Goal: Find contact information: Find contact information

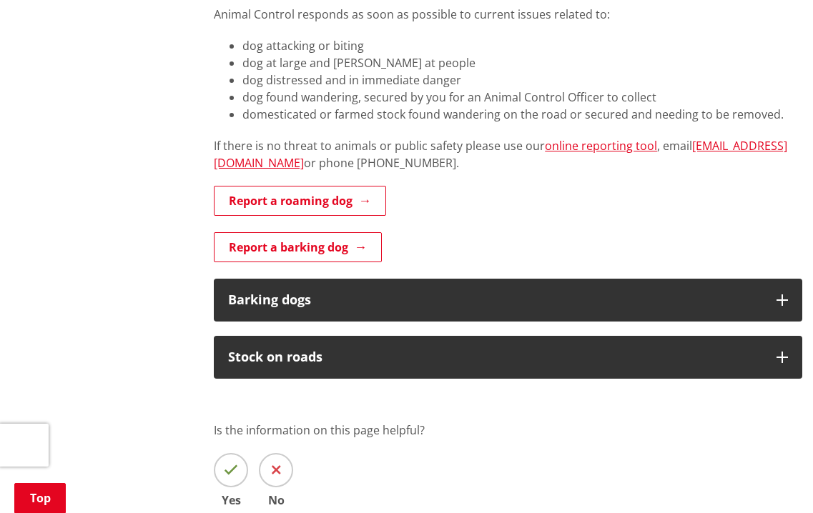
scroll to position [598, 0]
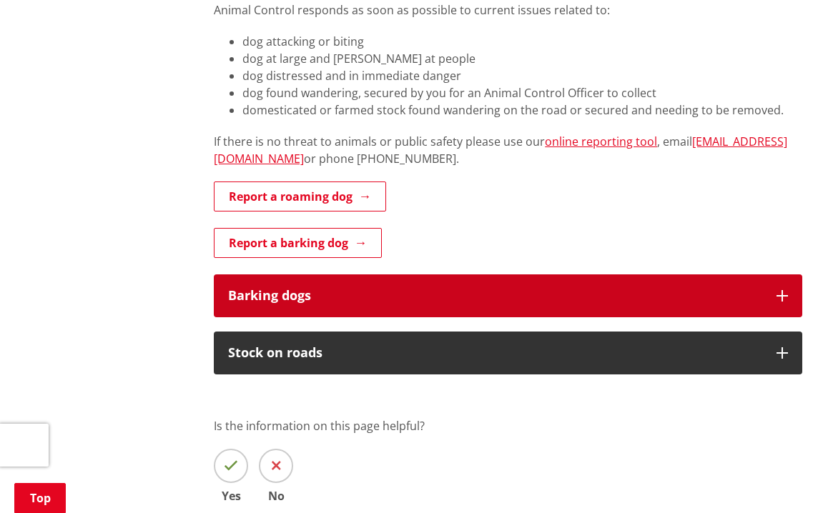
click at [787, 293] on icon "button" at bounding box center [781, 295] width 11 height 11
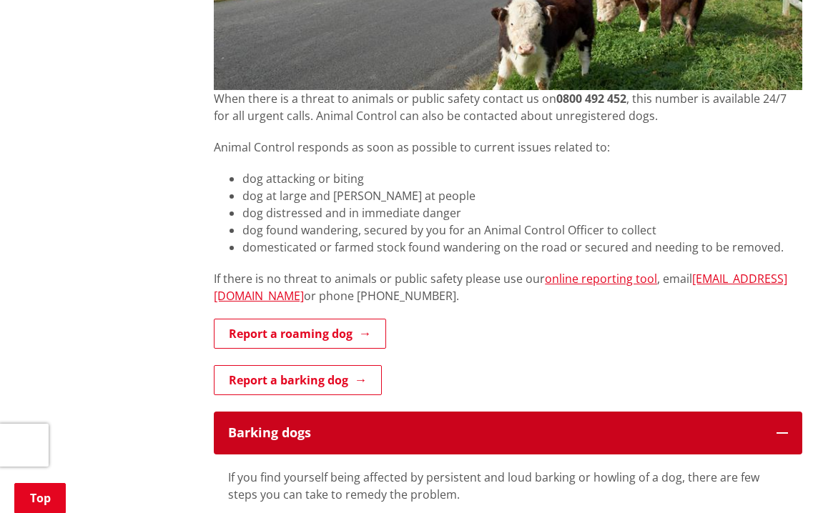
scroll to position [257, 0]
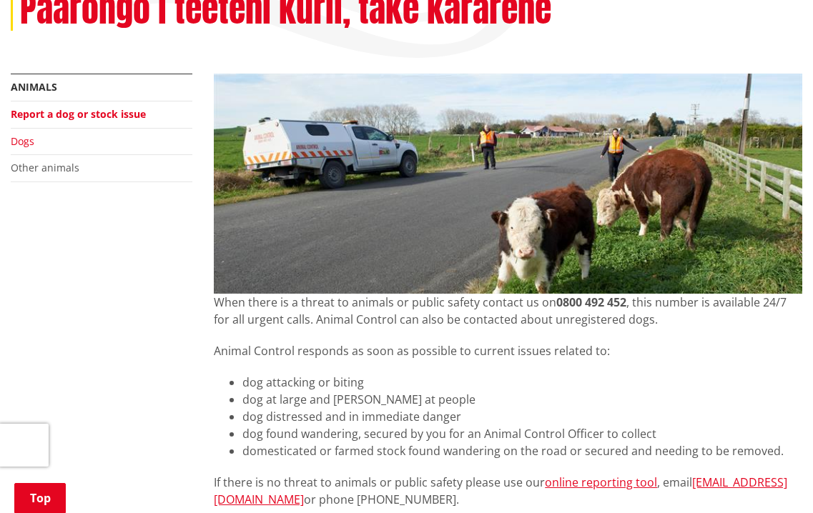
click at [22, 141] on link "Dogs" at bounding box center [23, 141] width 24 height 14
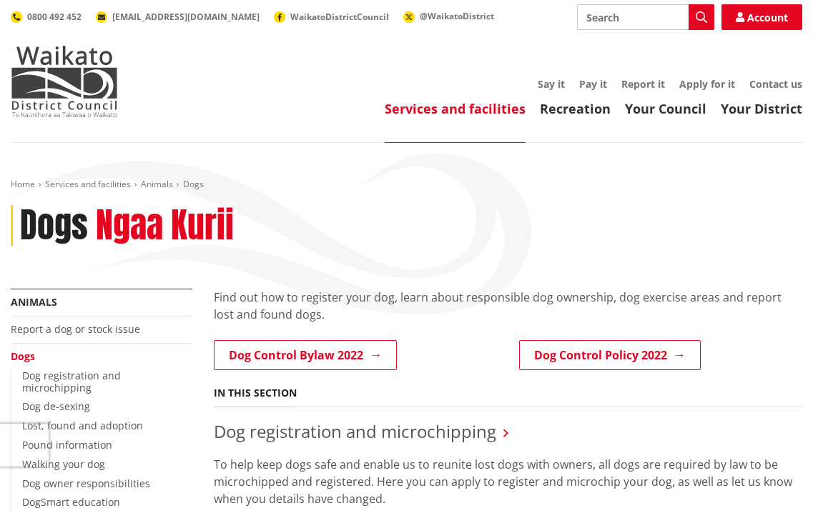
click at [760, 75] on div "Toggle search Toggle navigation Services and facilities Recreation Your Council…" at bounding box center [406, 60] width 813 height 113
click at [764, 87] on link "Contact us" at bounding box center [775, 84] width 53 height 14
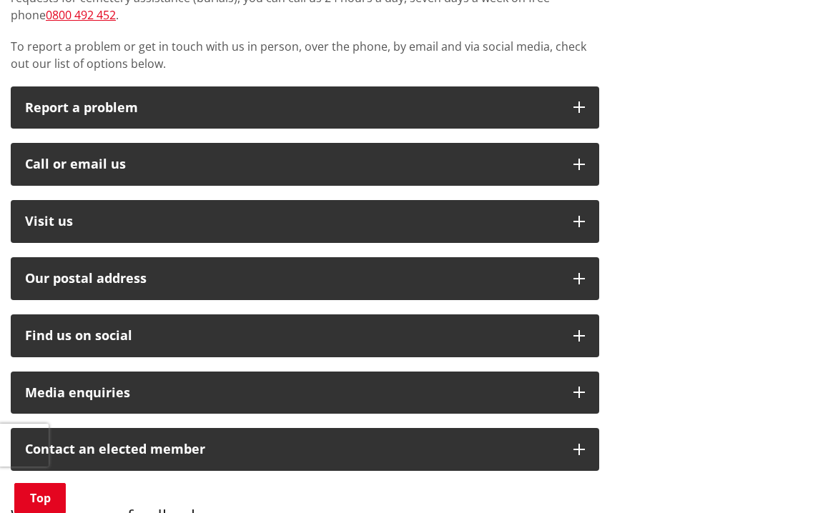
scroll to position [362, 0]
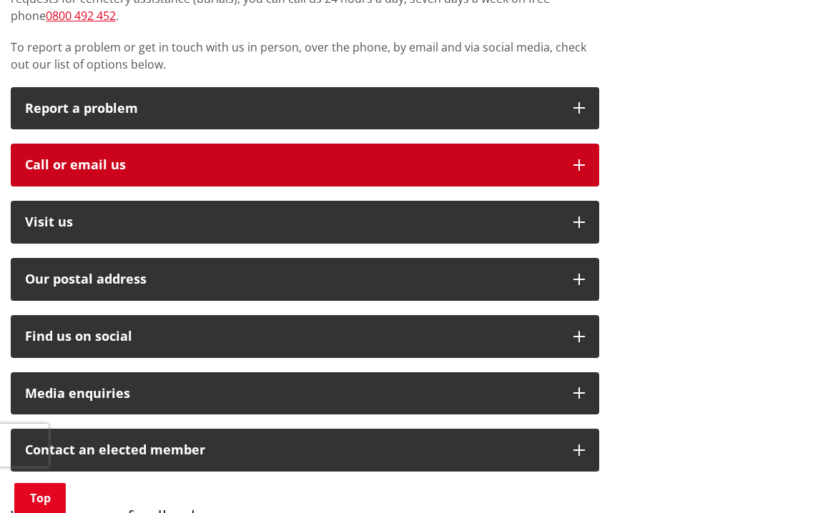
click at [582, 157] on button "Call or email us" at bounding box center [305, 165] width 588 height 43
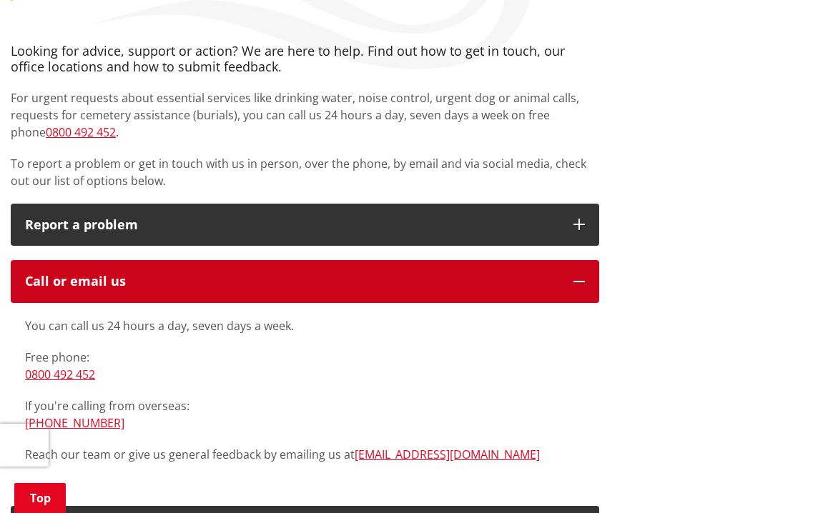
scroll to position [0, 0]
